Goal: Task Accomplishment & Management: Manage account settings

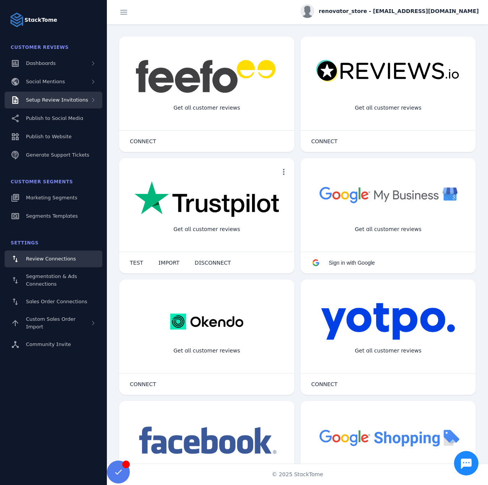
click at [48, 102] on span "Setup Review Invitations" at bounding box center [57, 100] width 62 height 6
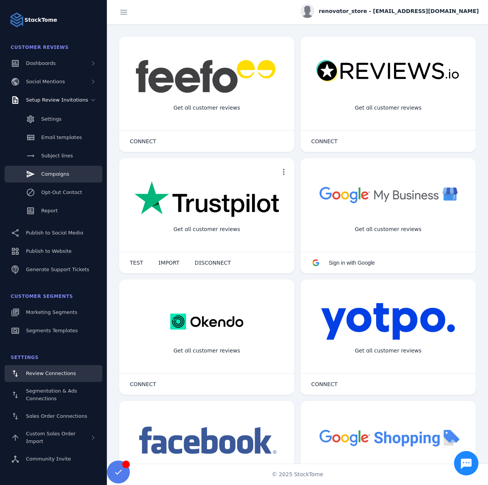
click at [53, 171] on span "Campaigns" at bounding box center [55, 174] width 28 height 6
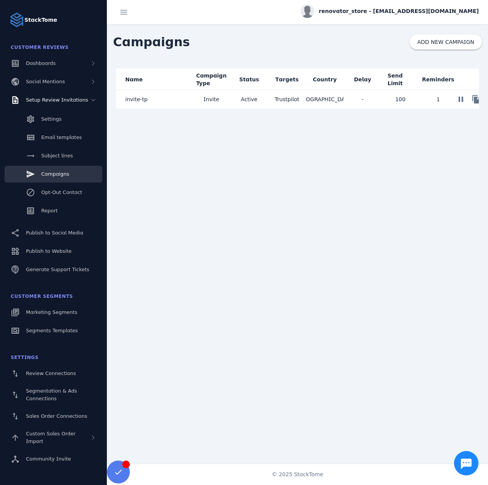
click at [165, 102] on mat-cell "invite-tp" at bounding box center [154, 99] width 76 height 18
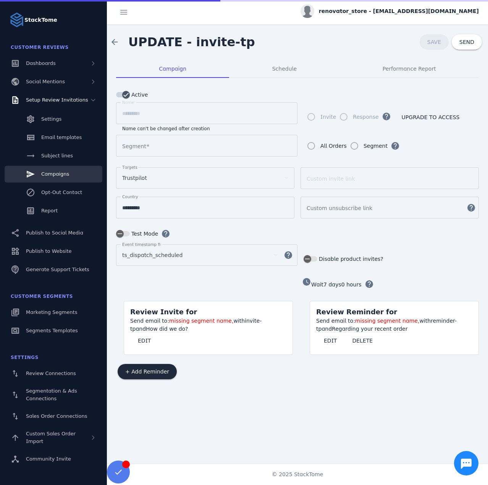
type input "**********"
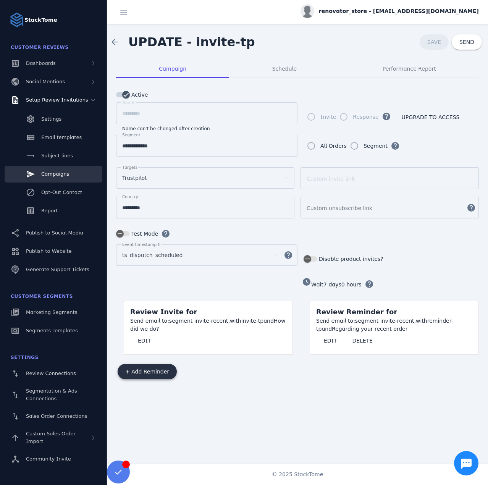
click at [151, 369] on span "+ Add Reminder" at bounding box center [147, 371] width 44 height 5
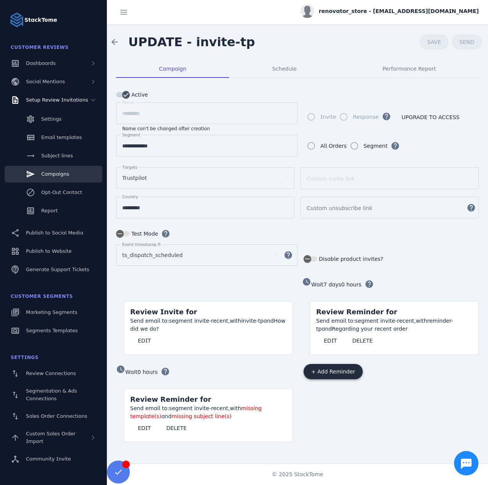
click at [323, 369] on span "+ Add Reminder" at bounding box center [333, 371] width 44 height 5
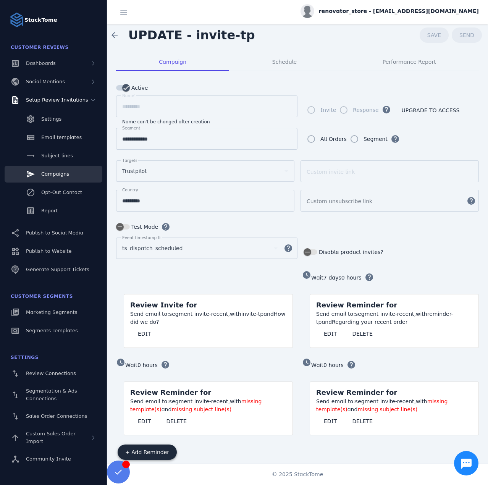
scroll to position [13, 0]
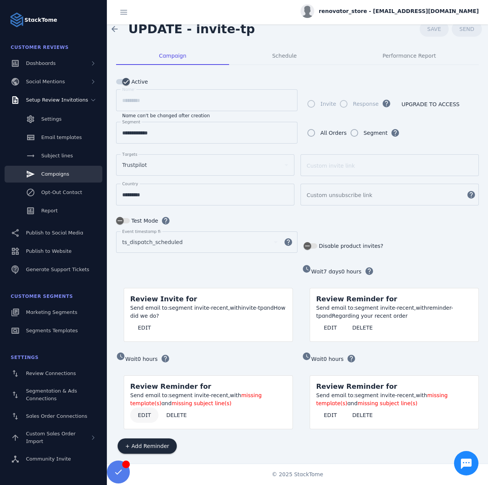
click at [146, 412] on span "EDIT" at bounding box center [144, 414] width 13 height 5
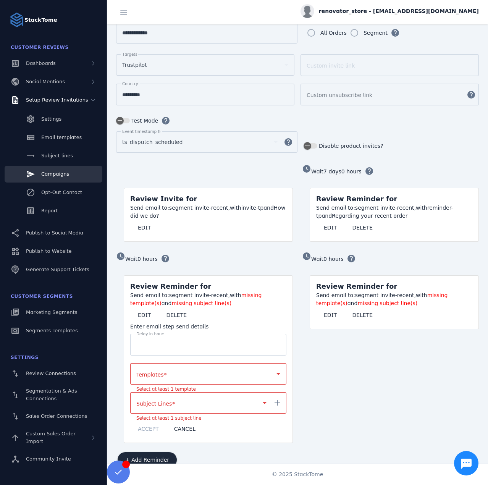
scroll to position [125, 0]
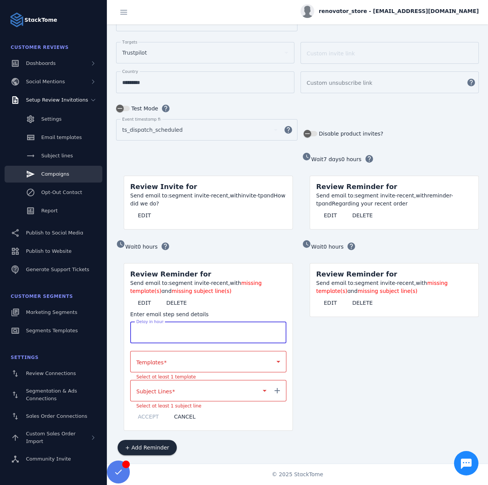
drag, startPoint x: 148, startPoint y: 332, endPoint x: 132, endPoint y: 331, distance: 16.1
click at [132, 331] on div "Delay in hours *" at bounding box center [208, 332] width 156 height 22
type input "***"
click at [168, 357] on div at bounding box center [204, 361] width 137 height 9
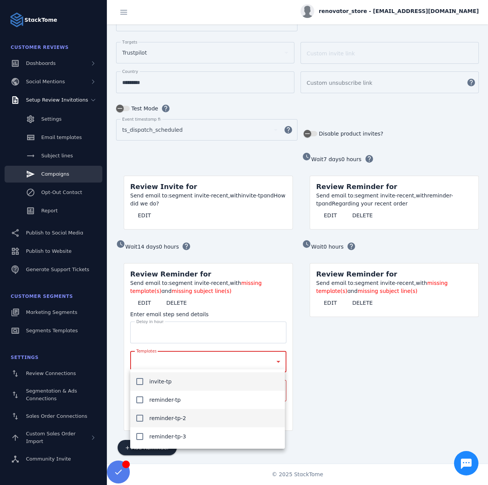
click at [180, 420] on span "reminder-tp-2" at bounding box center [167, 418] width 37 height 9
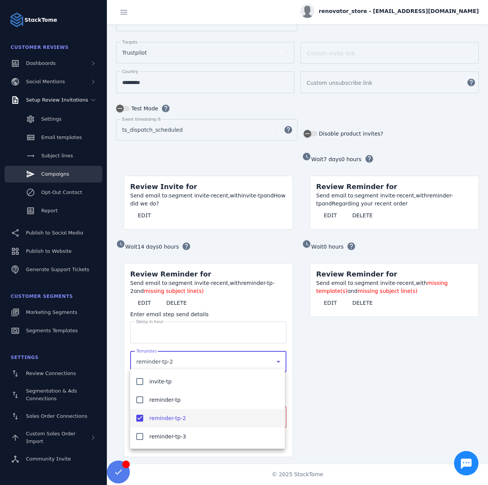
click at [347, 399] on div at bounding box center [244, 242] width 488 height 485
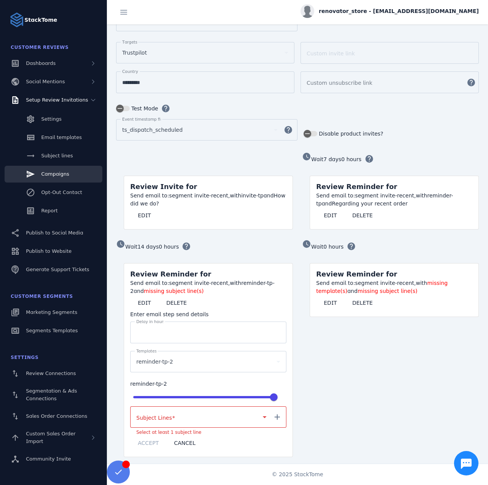
click at [177, 412] on div at bounding box center [197, 416] width 123 height 9
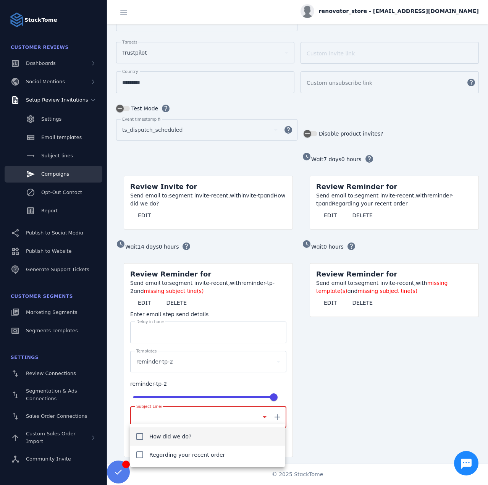
click at [321, 385] on div at bounding box center [244, 242] width 488 height 485
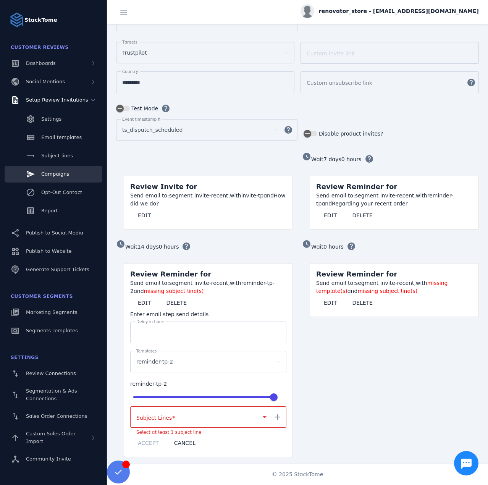
click at [283, 412] on mat-icon "add" at bounding box center [277, 416] width 18 height 9
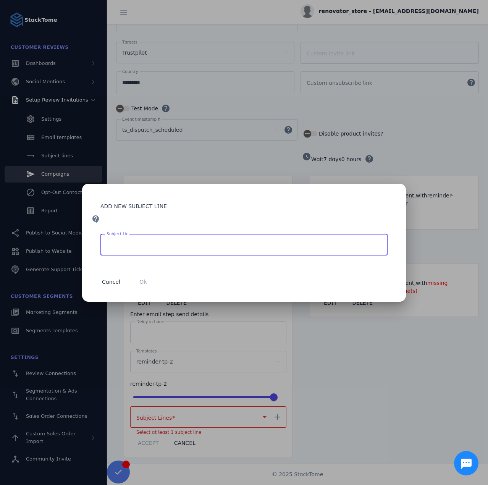
paste input "**********"
type input "**********"
click at [138, 276] on span "button" at bounding box center [143, 282] width 24 height 18
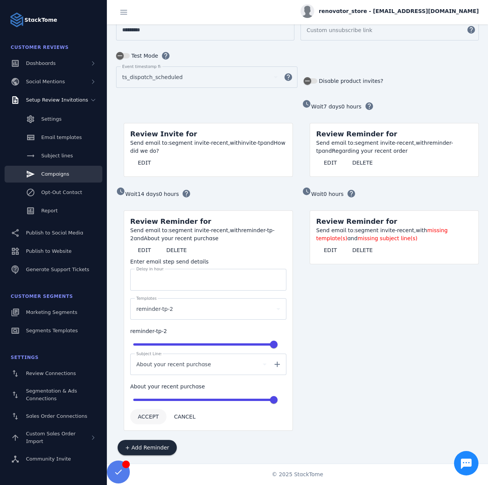
click at [145, 414] on span "ACCEPT" at bounding box center [148, 416] width 21 height 5
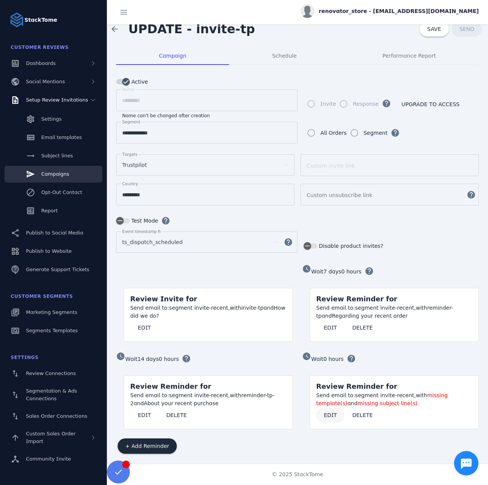
click at [325, 412] on span "EDIT" at bounding box center [330, 414] width 13 height 5
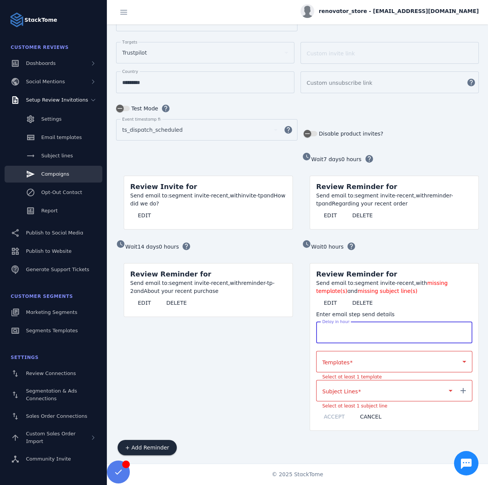
drag, startPoint x: 333, startPoint y: 331, endPoint x: 314, endPoint y: 329, distance: 19.6
click at [314, 329] on mat-card-content "Send email to: segment invite-recent, with missing template(s) and missing subj…" at bounding box center [394, 354] width 168 height 151
type input "*"
type input "***"
click at [347, 357] on div at bounding box center [390, 361] width 137 height 9
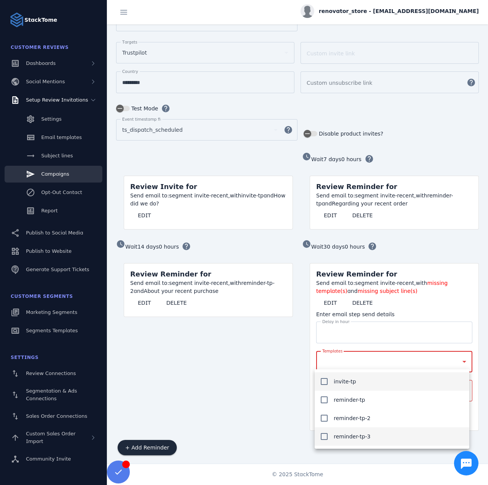
click at [353, 436] on span "reminder-tp-3" at bounding box center [352, 436] width 37 height 9
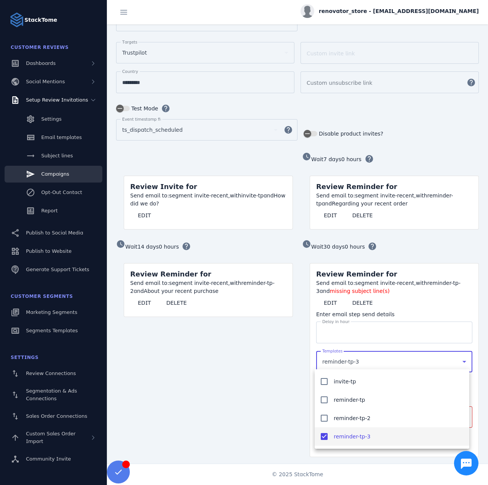
click at [275, 357] on div at bounding box center [244, 242] width 488 height 485
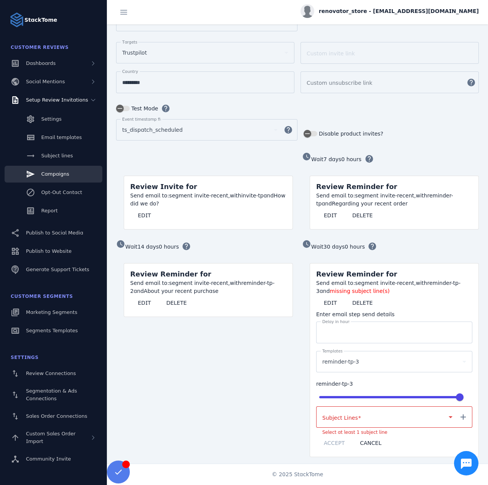
click at [360, 418] on div at bounding box center [383, 416] width 123 height 9
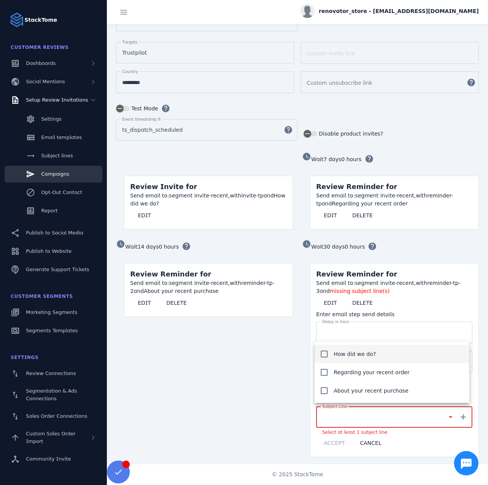
click at [466, 417] on div at bounding box center [244, 242] width 488 height 485
click at [464, 415] on mat-icon "add" at bounding box center [463, 416] width 18 height 9
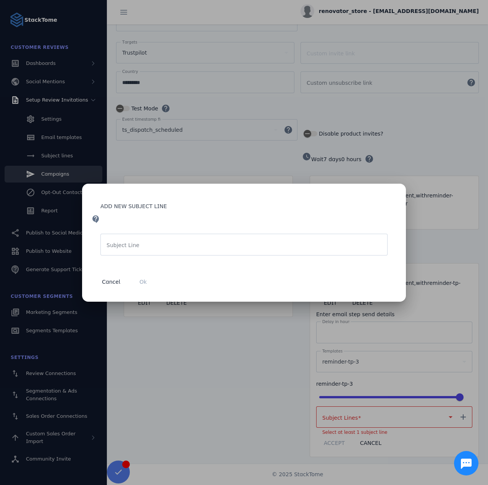
paste input "**********"
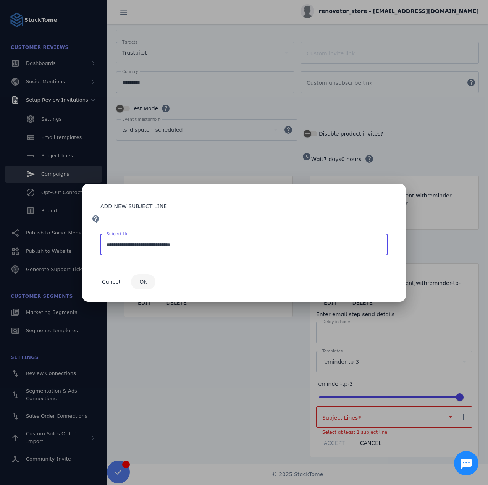
type input "**********"
click at [142, 279] on span "Ok" at bounding box center [142, 281] width 7 height 5
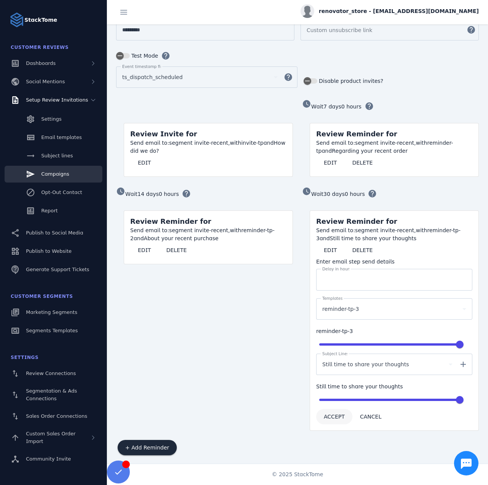
click at [330, 418] on span at bounding box center [334, 416] width 36 height 18
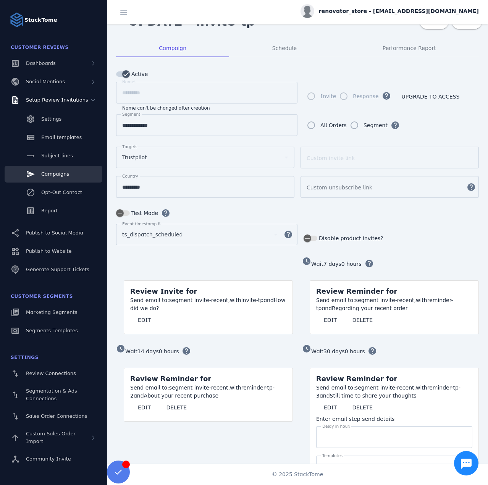
scroll to position [13, 0]
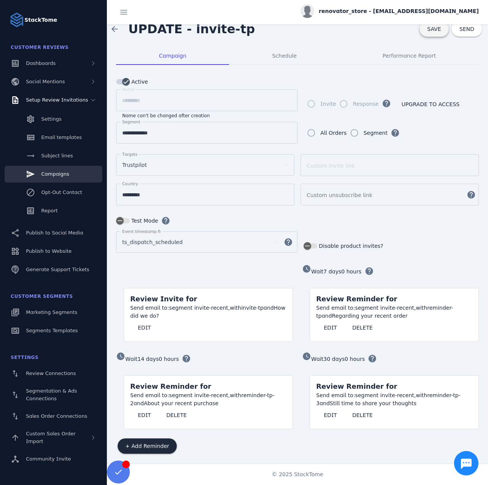
click at [427, 30] on span "SAVE" at bounding box center [434, 29] width 14 height 6
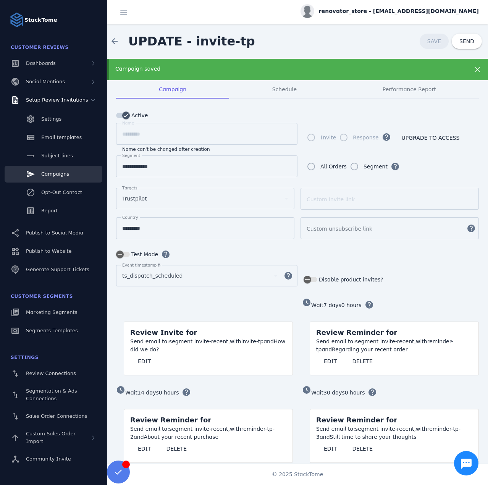
scroll to position [0, 0]
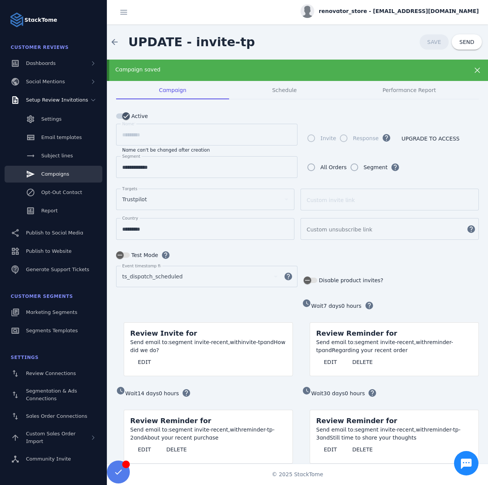
click at [380, 8] on span "renovator_store - [EMAIL_ADDRESS][DOMAIN_NAME]" at bounding box center [399, 11] width 160 height 8
click at [443, 76] on button "Sign out" at bounding box center [451, 74] width 55 height 18
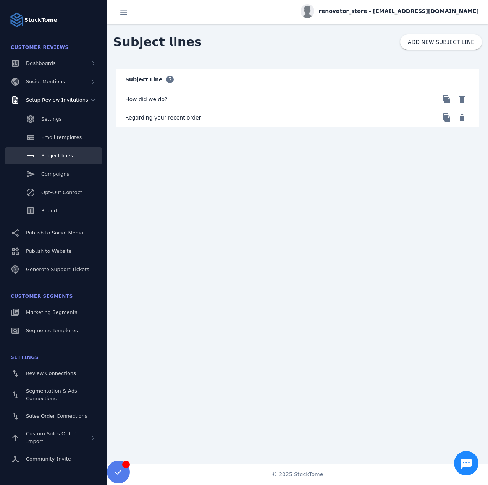
click at [178, 116] on mat-cell "Regarding your recent order" at bounding box center [206, 117] width 181 height 18
copy mat-cell "Regarding your recent order"
